Goal: Task Accomplishment & Management: Manage account settings

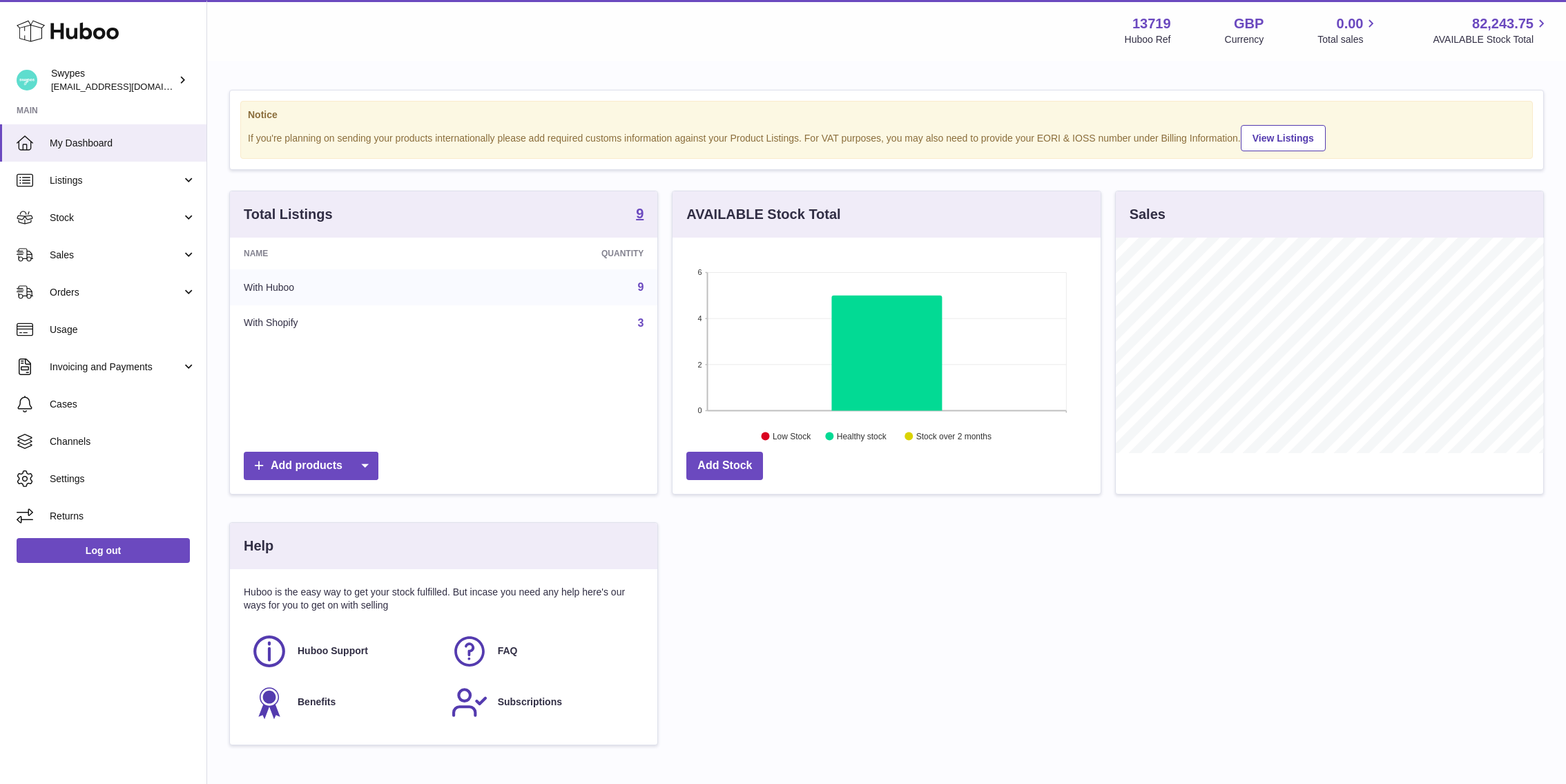
scroll to position [215, 428]
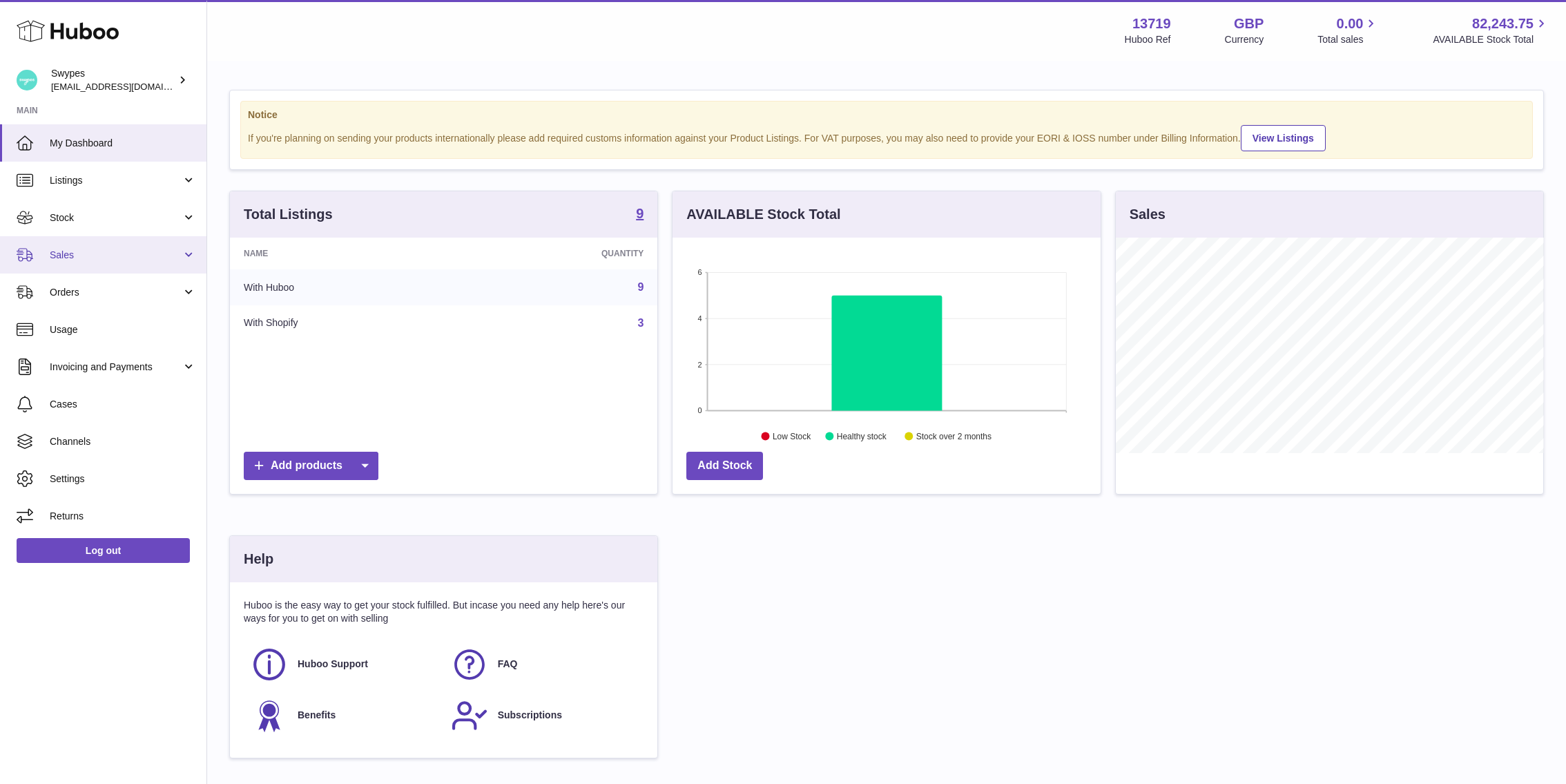
click at [115, 243] on link "Sales" at bounding box center [103, 255] width 206 height 38
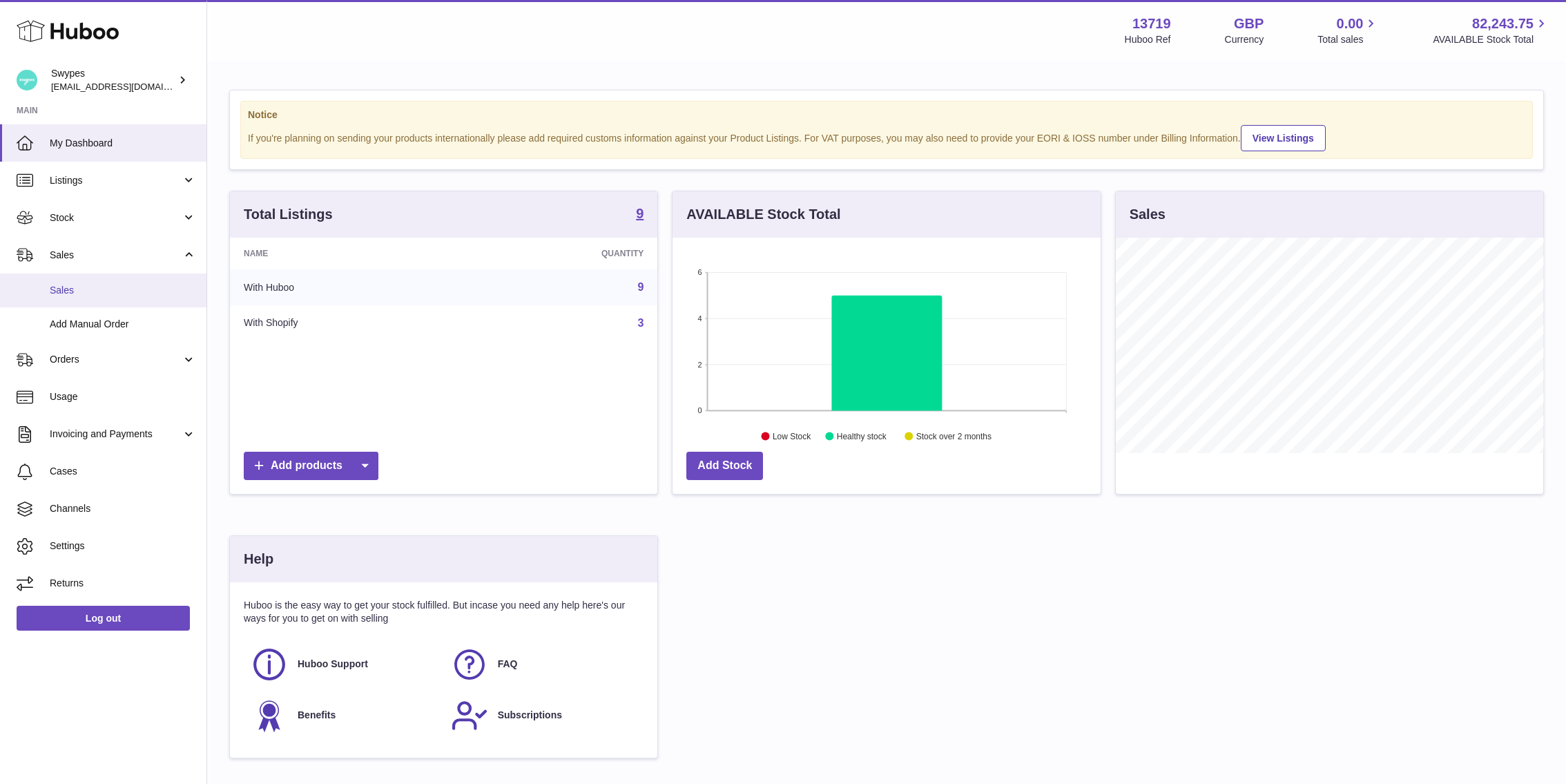
click at [115, 290] on span "Sales" at bounding box center [123, 290] width 146 height 13
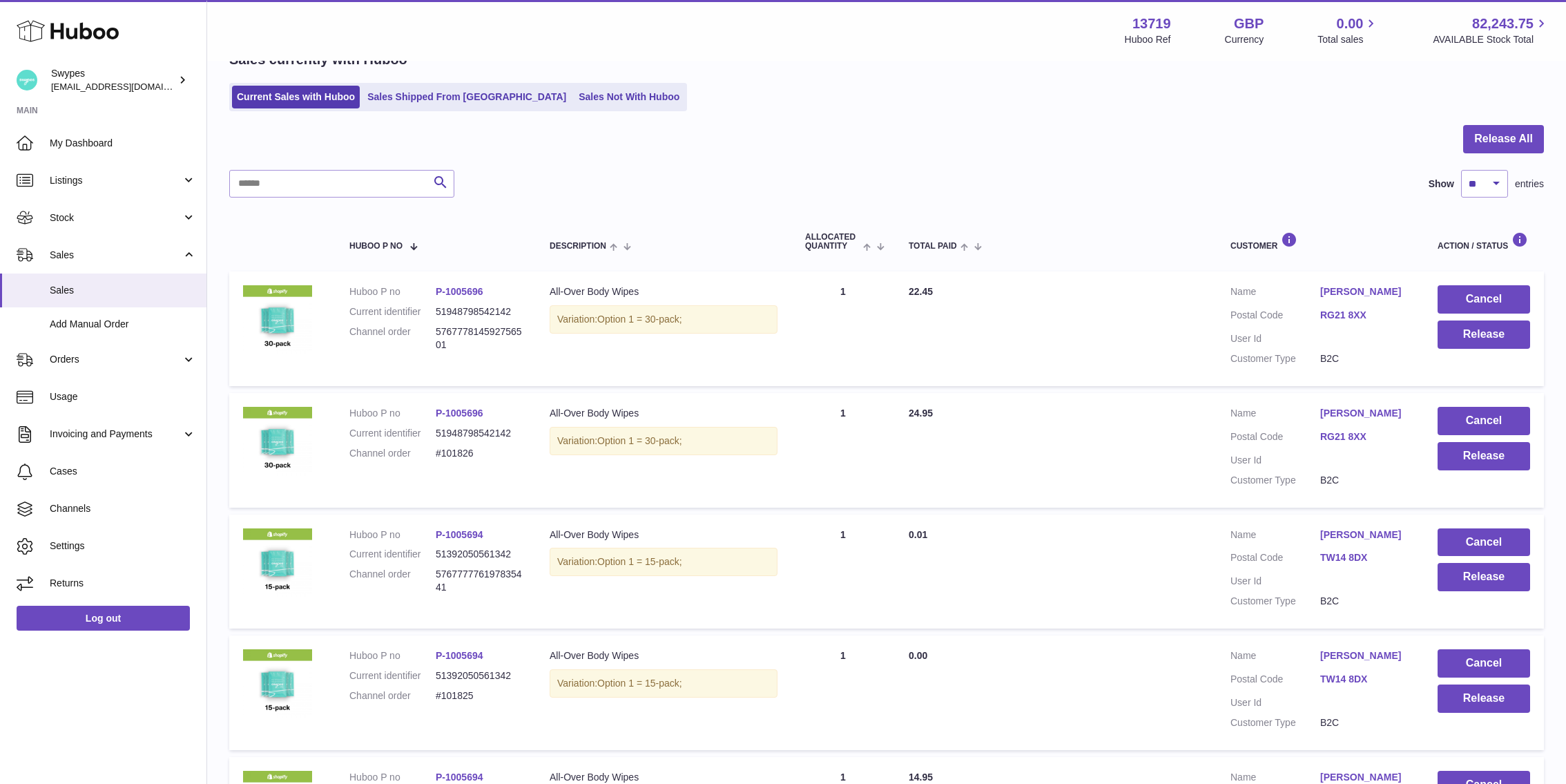
scroll to position [100, 0]
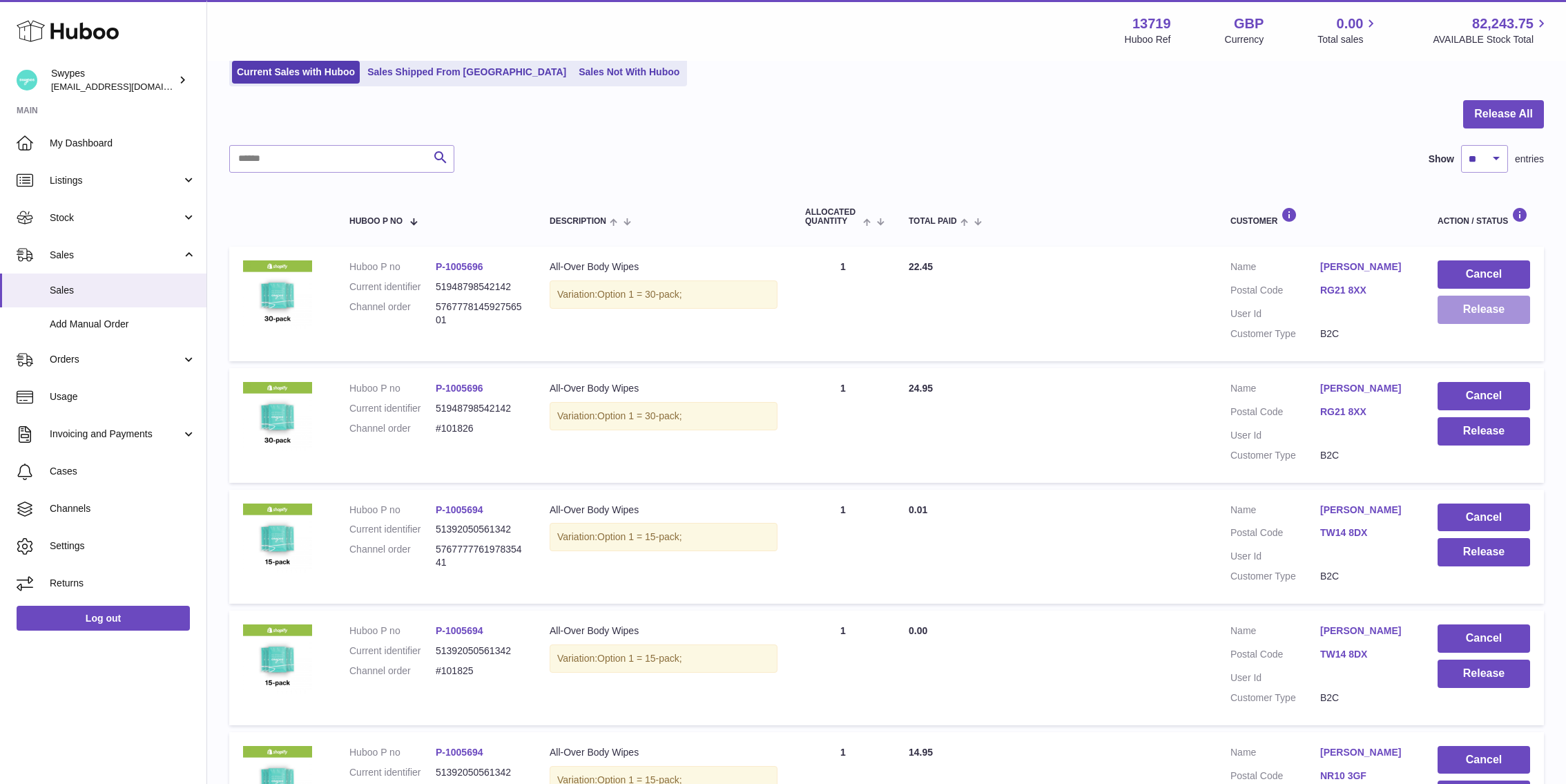
click at [1462, 315] on button "Release" at bounding box center [1484, 309] width 93 height 29
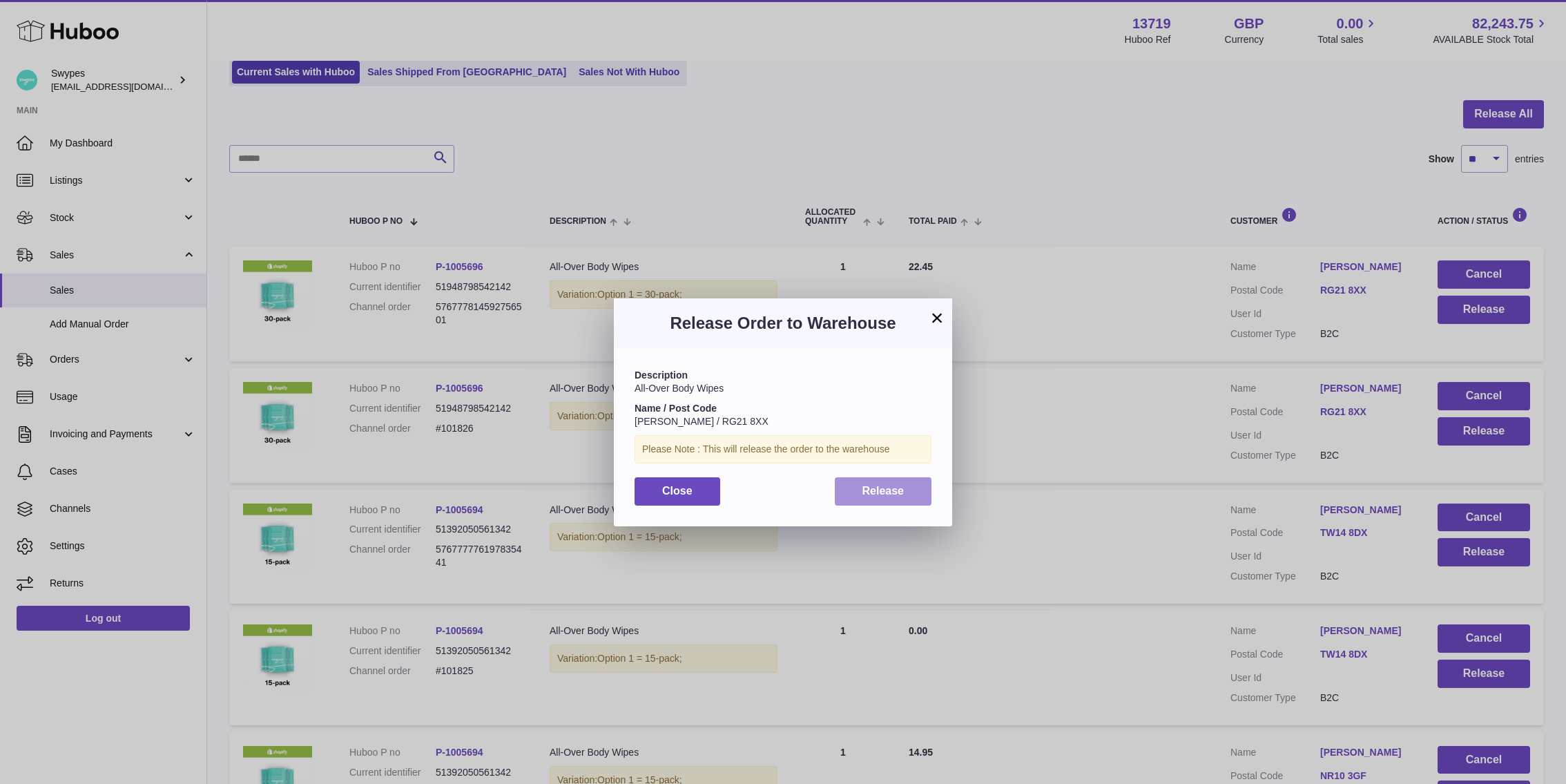
click at [866, 489] on span "Release" at bounding box center [884, 490] width 42 height 12
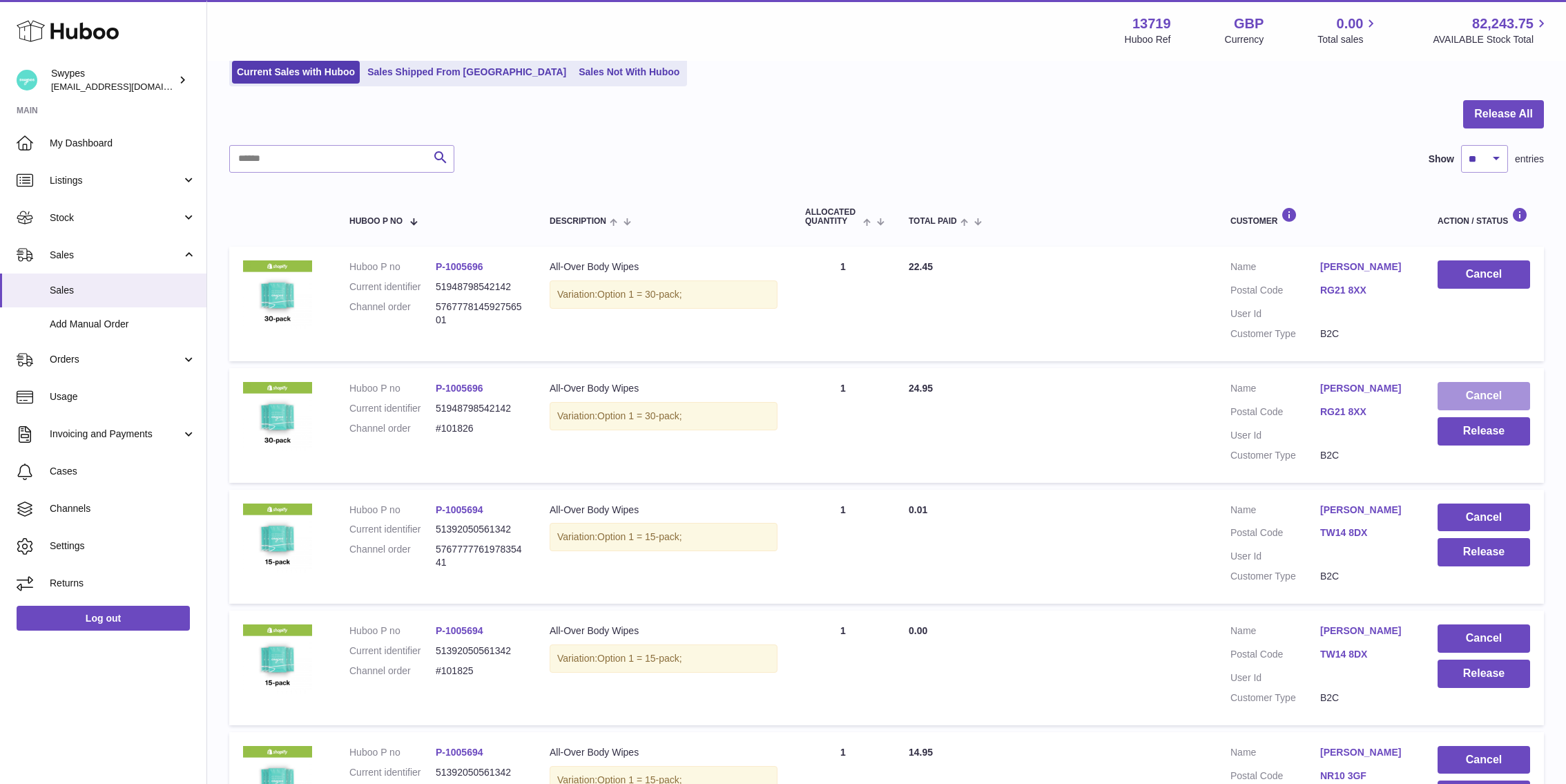
click at [1462, 405] on button "Cancel" at bounding box center [1484, 395] width 93 height 29
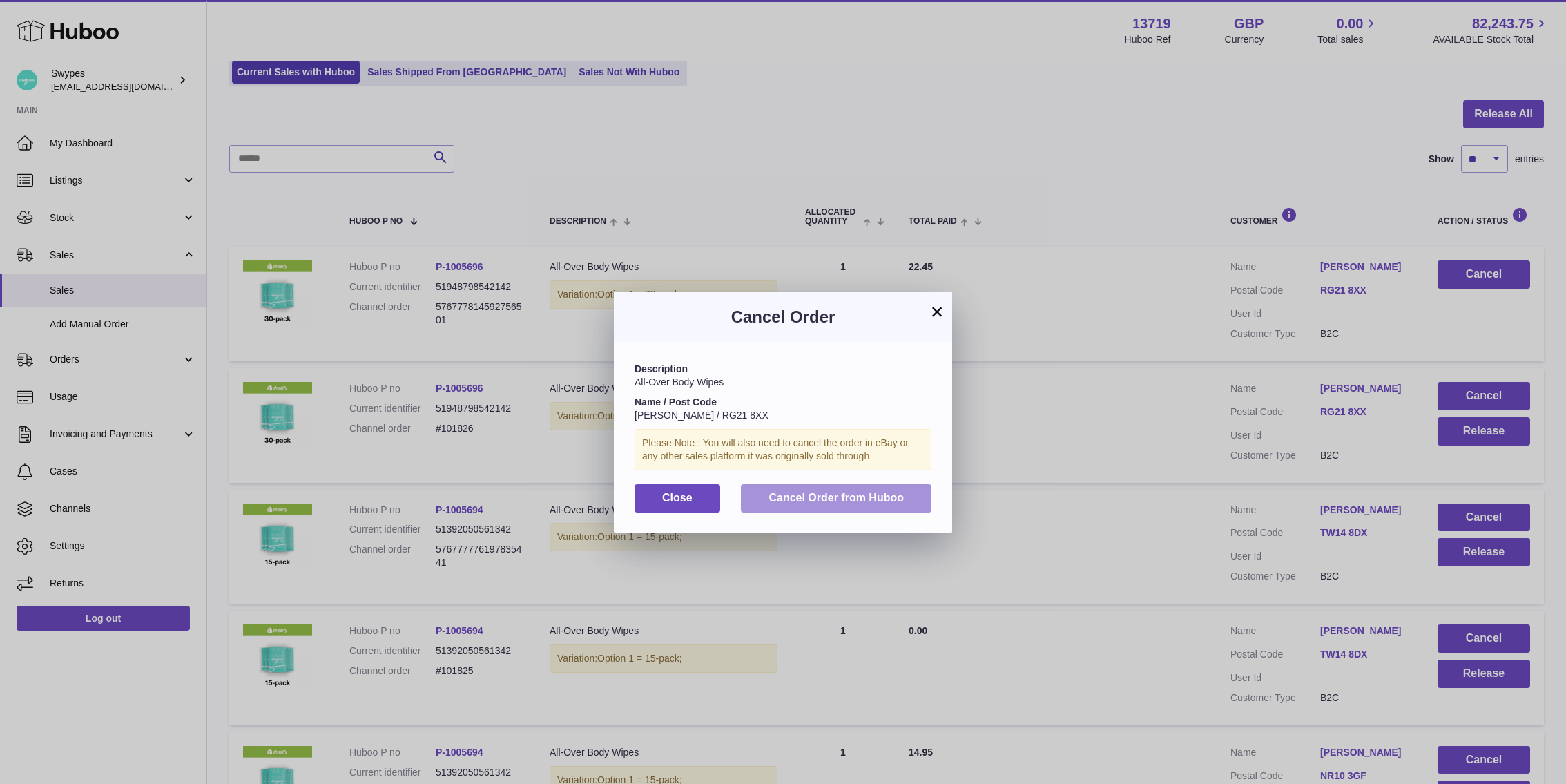
click at [790, 487] on button "Cancel Order from Huboo" at bounding box center [836, 498] width 191 height 29
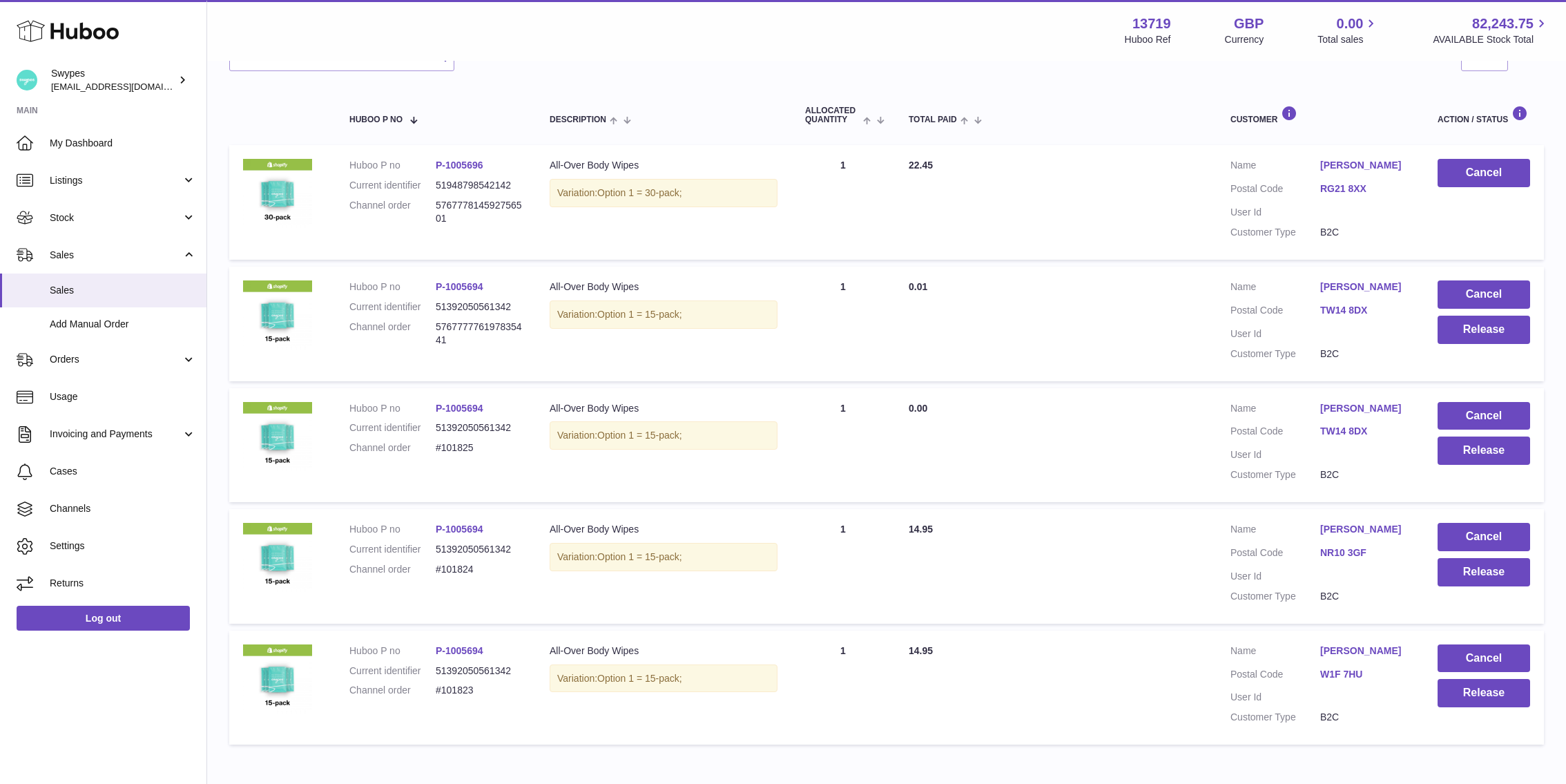
scroll to position [236, 0]
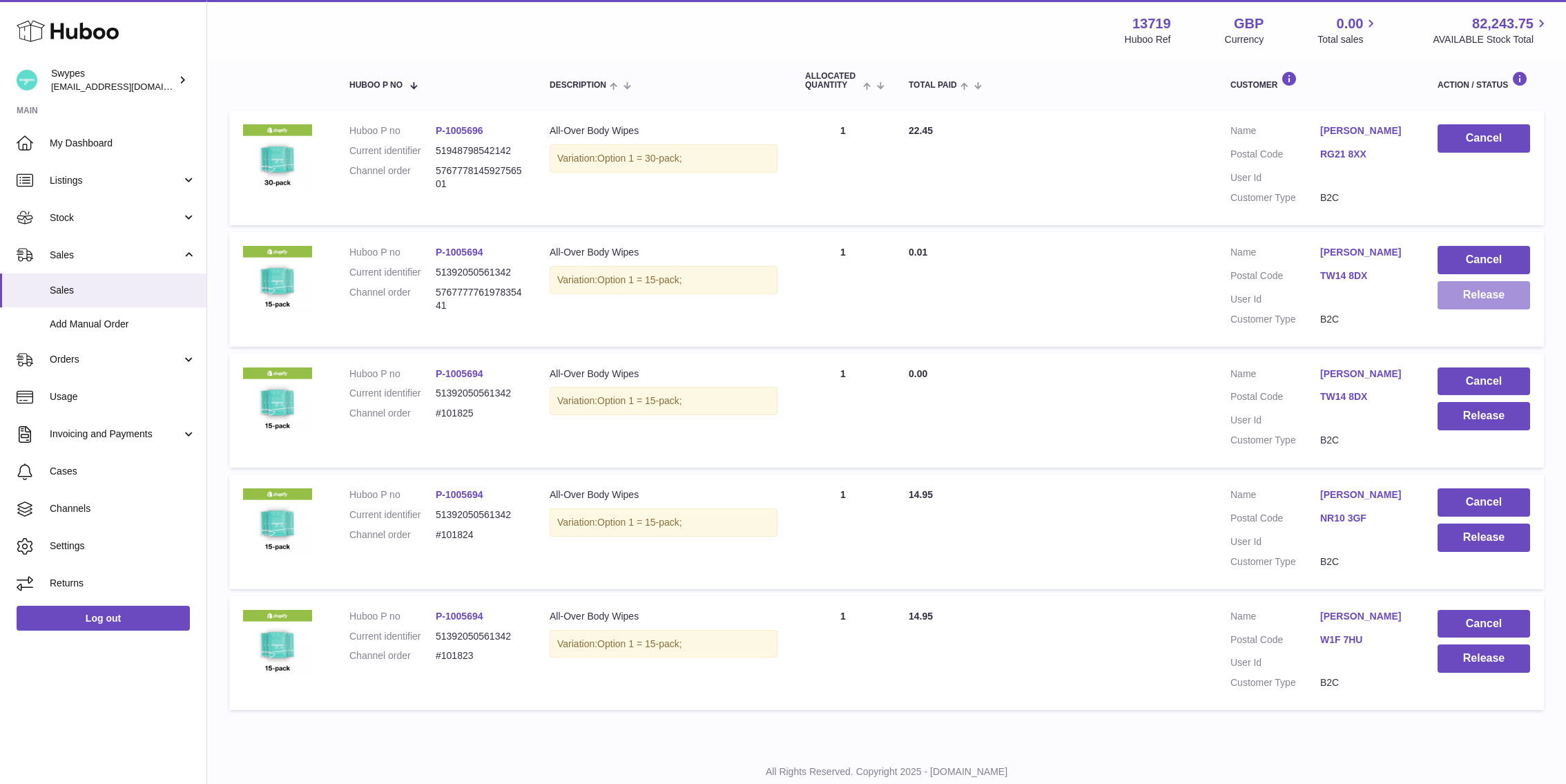
click at [1468, 283] on button "Release" at bounding box center [1484, 295] width 93 height 29
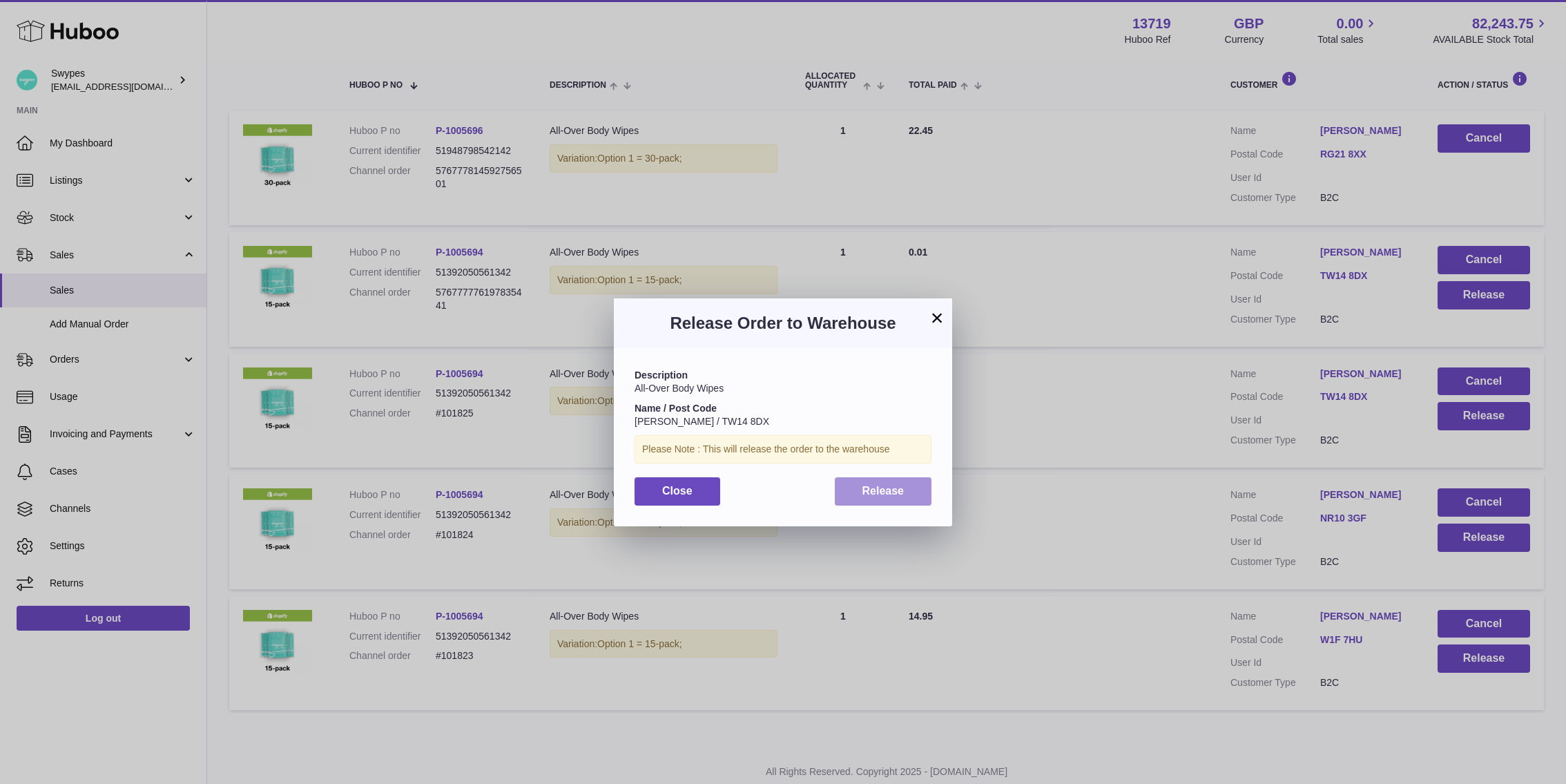
click at [905, 486] on button "Release" at bounding box center [884, 491] width 97 height 29
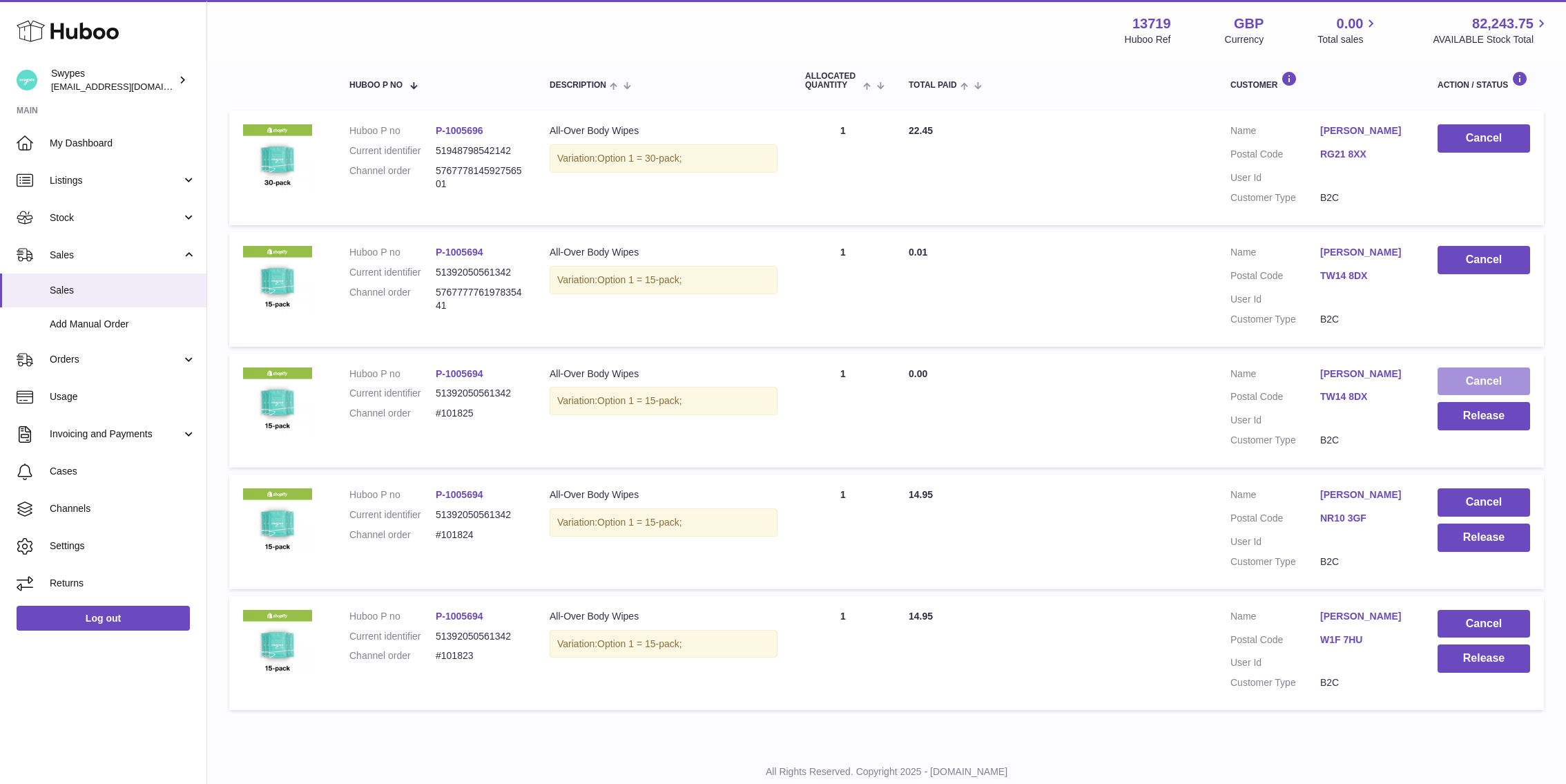
click at [1465, 373] on button "Cancel" at bounding box center [1484, 382] width 93 height 29
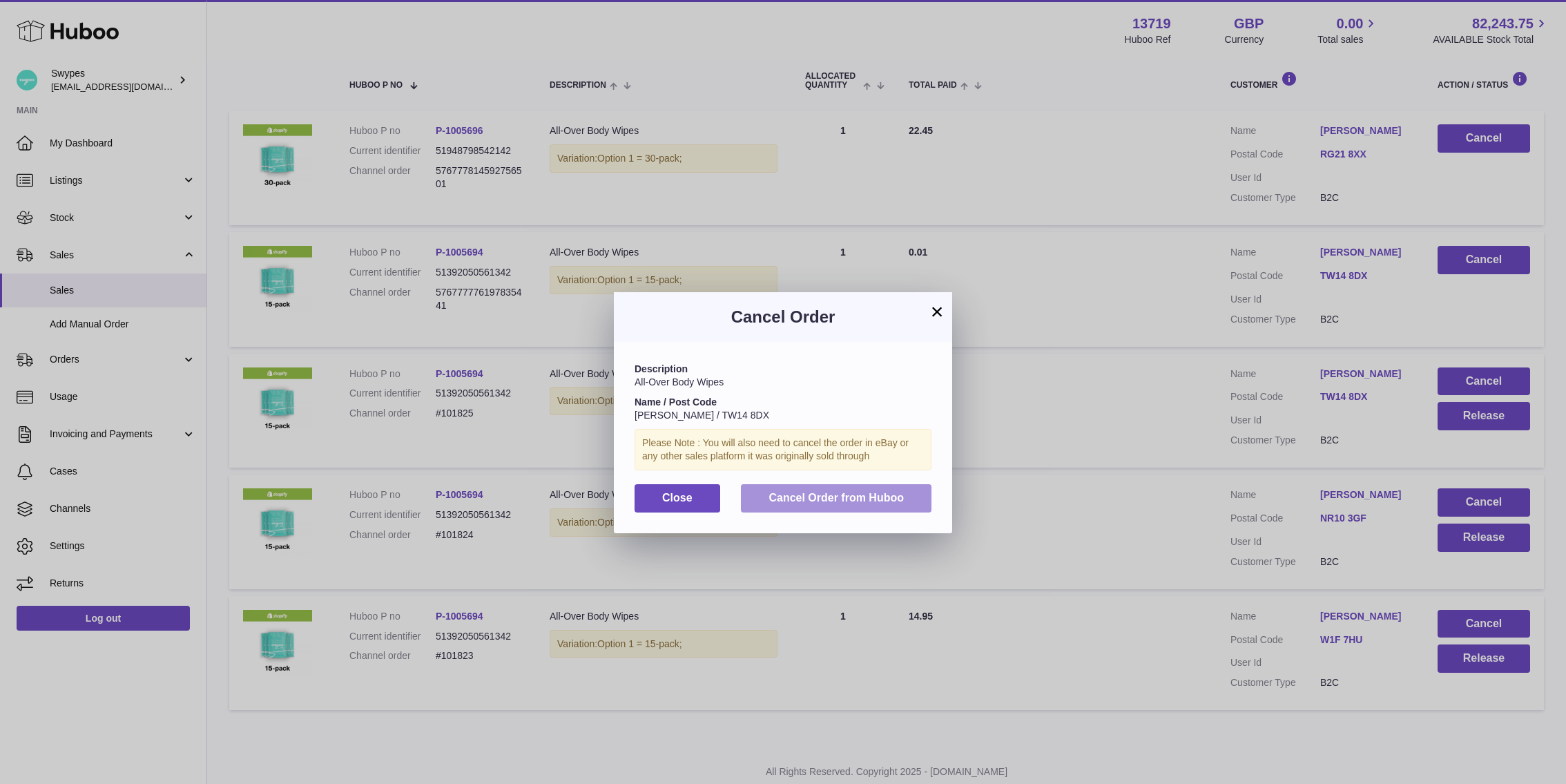
click at [818, 503] on span "Cancel Order from Huboo" at bounding box center [836, 497] width 135 height 12
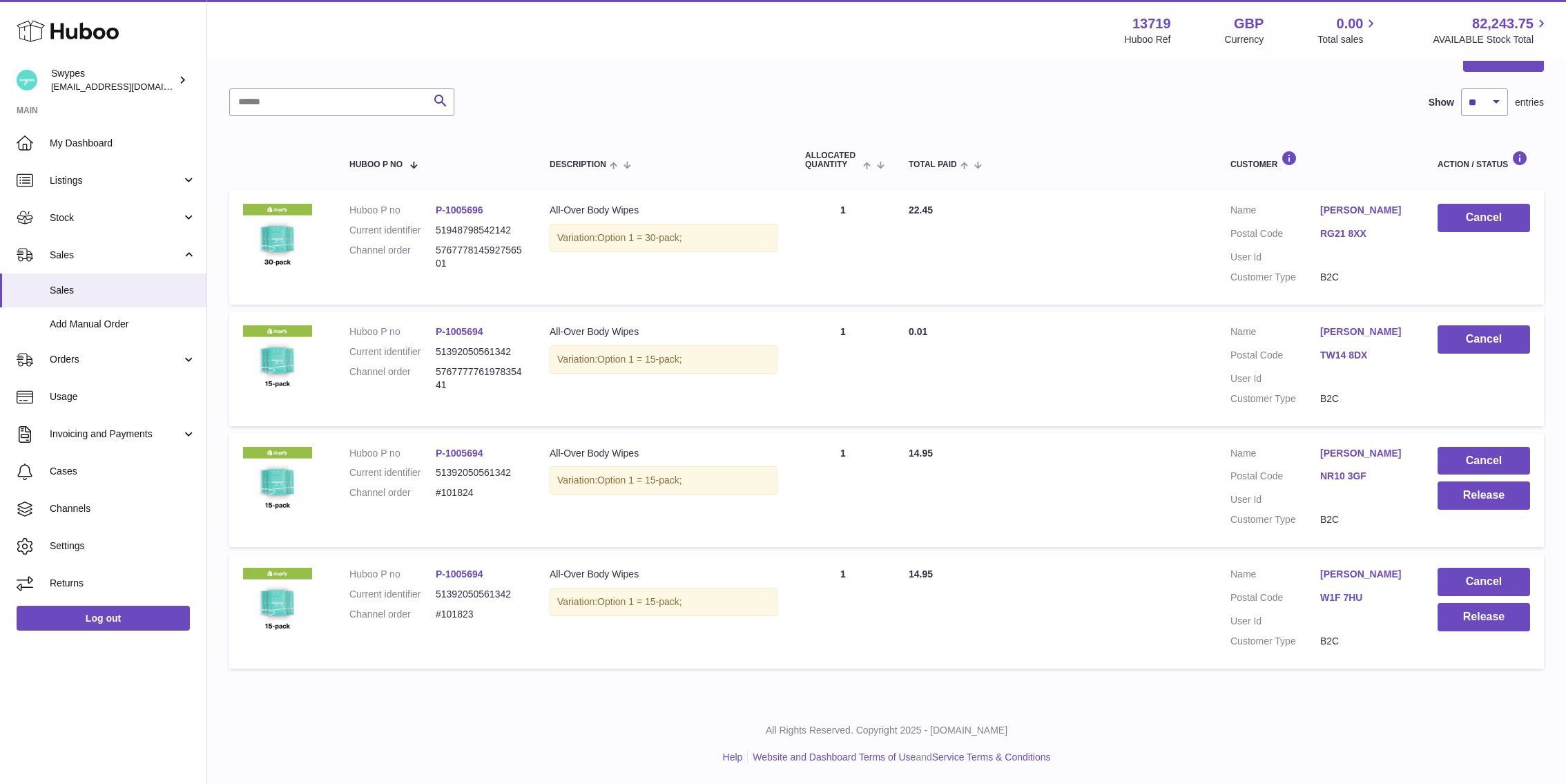
scroll to position [155, 0]
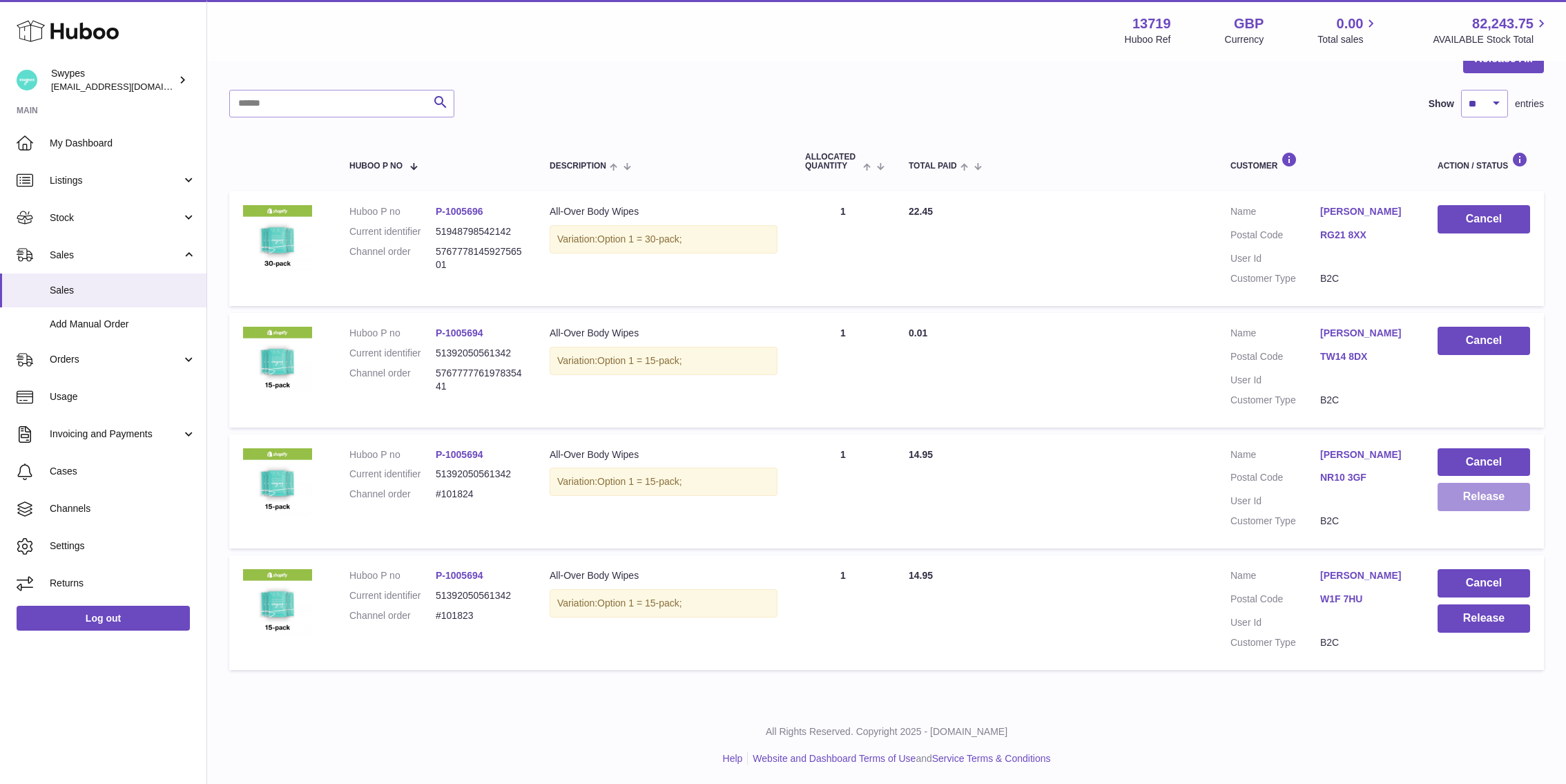
click at [1478, 500] on button "Release" at bounding box center [1484, 496] width 93 height 29
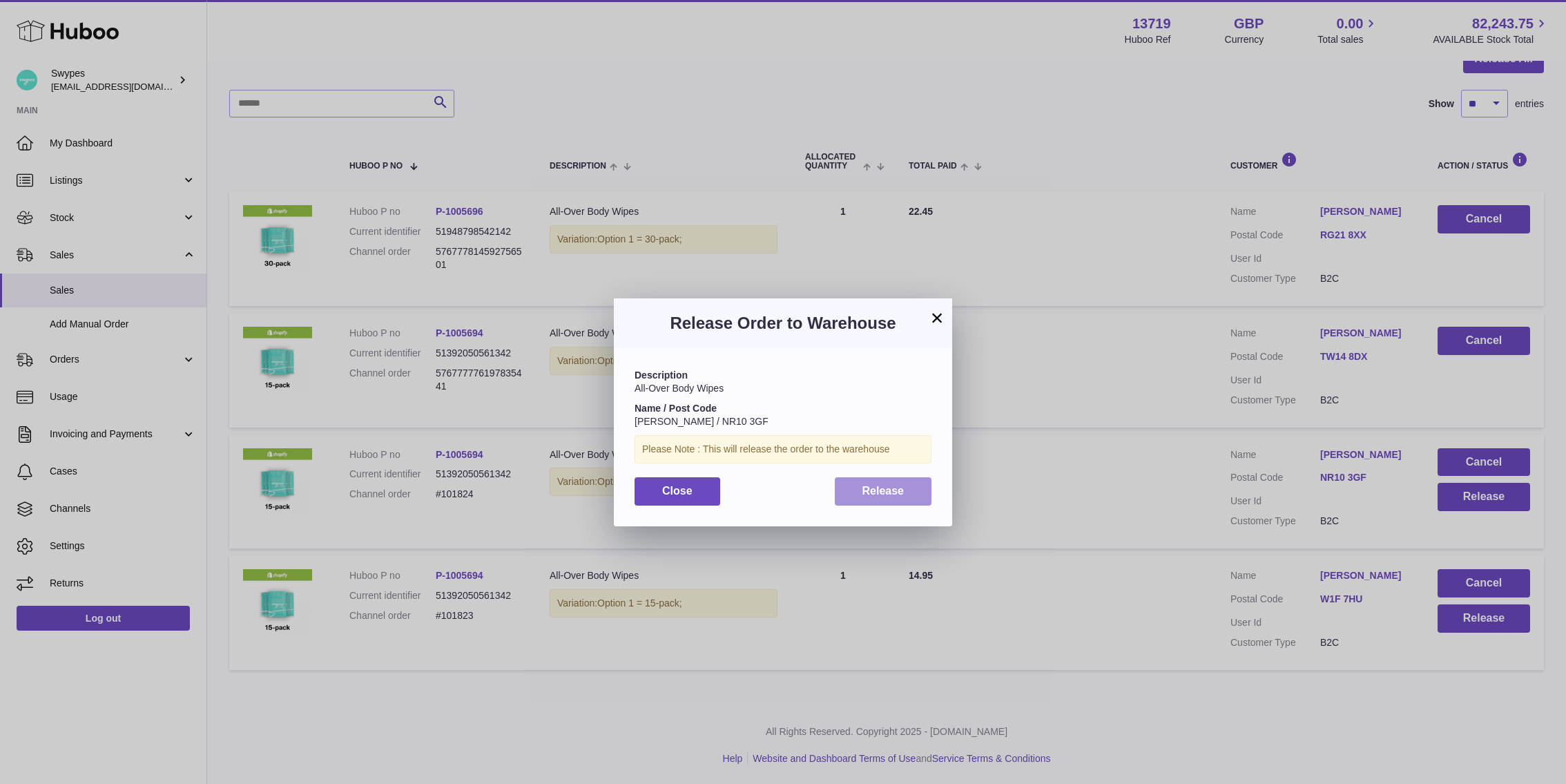
click at [870, 492] on span "Release" at bounding box center [884, 490] width 42 height 12
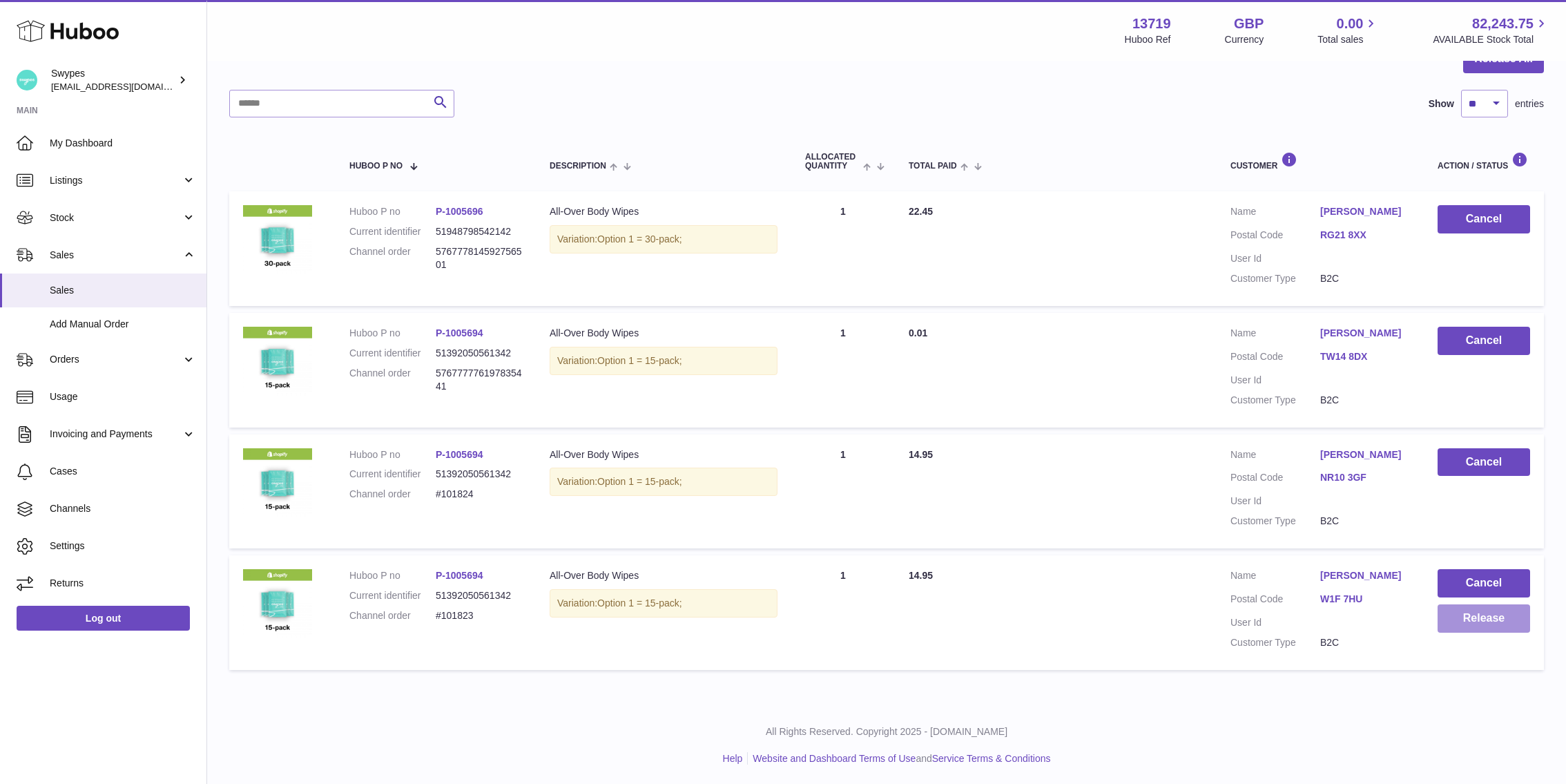
click at [1466, 613] on button "Release" at bounding box center [1484, 618] width 93 height 29
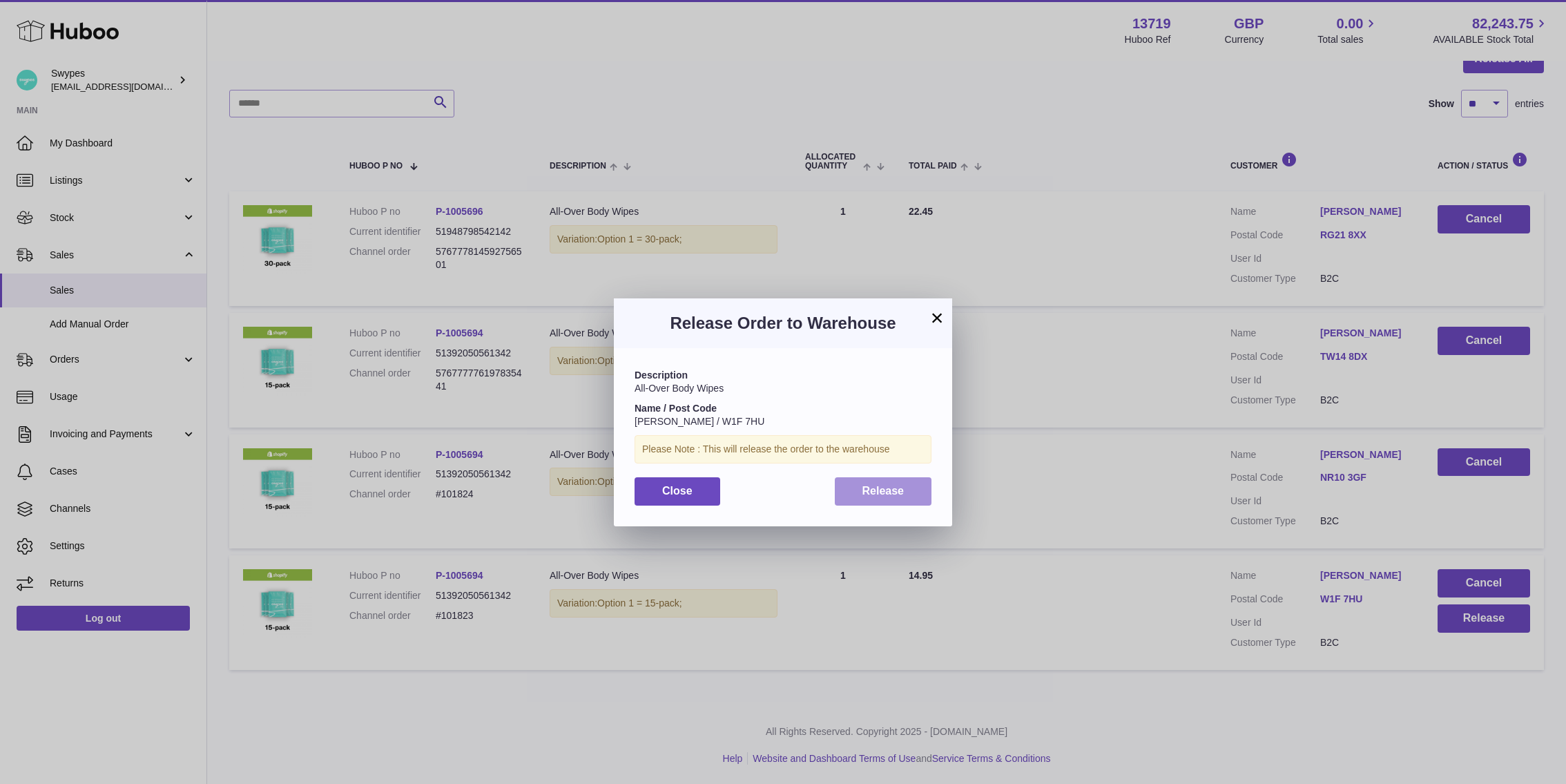
click at [867, 485] on span "Release" at bounding box center [884, 490] width 42 height 12
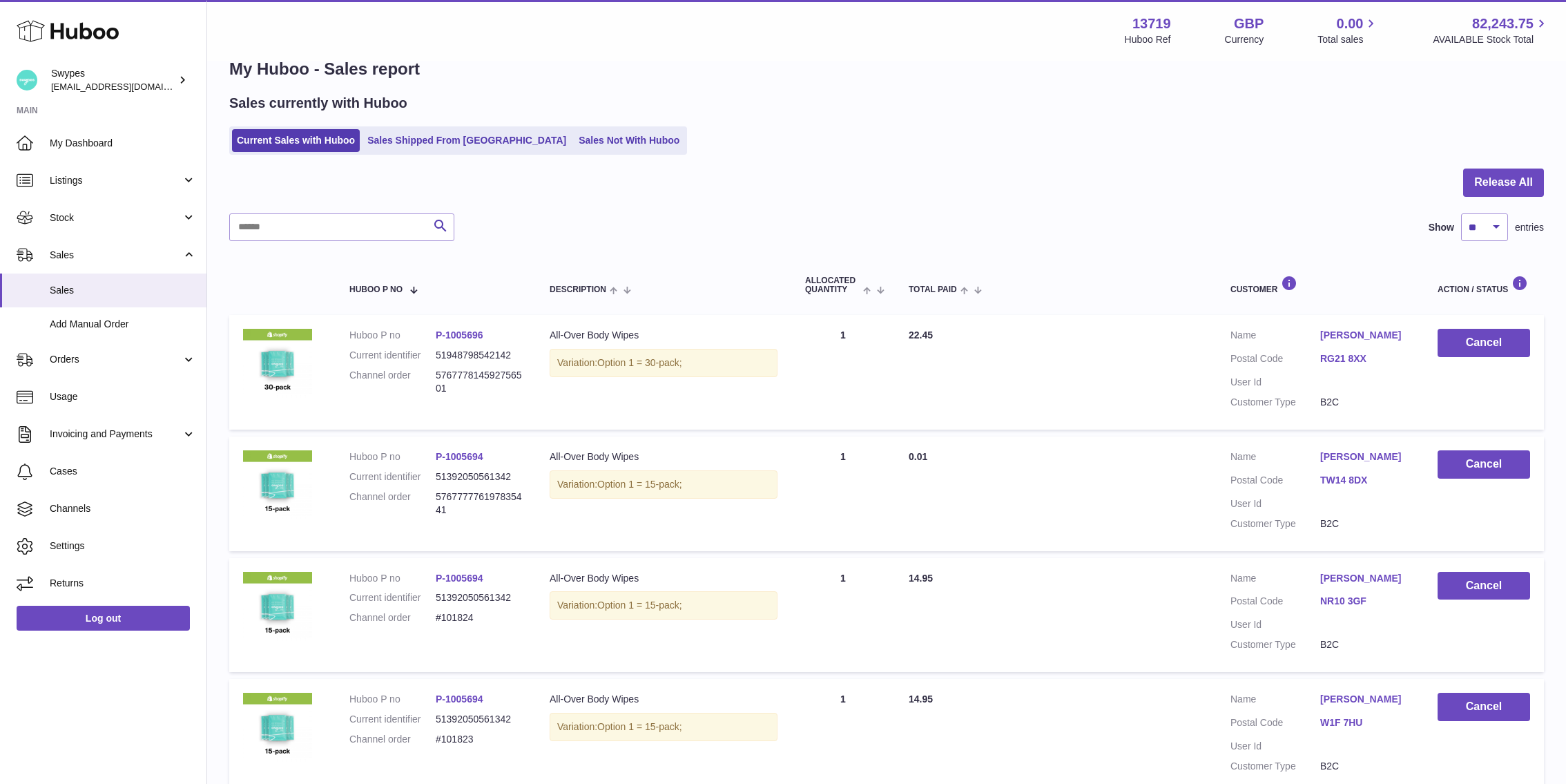
scroll to position [0, 0]
